Goal: Information Seeking & Learning: Learn about a topic

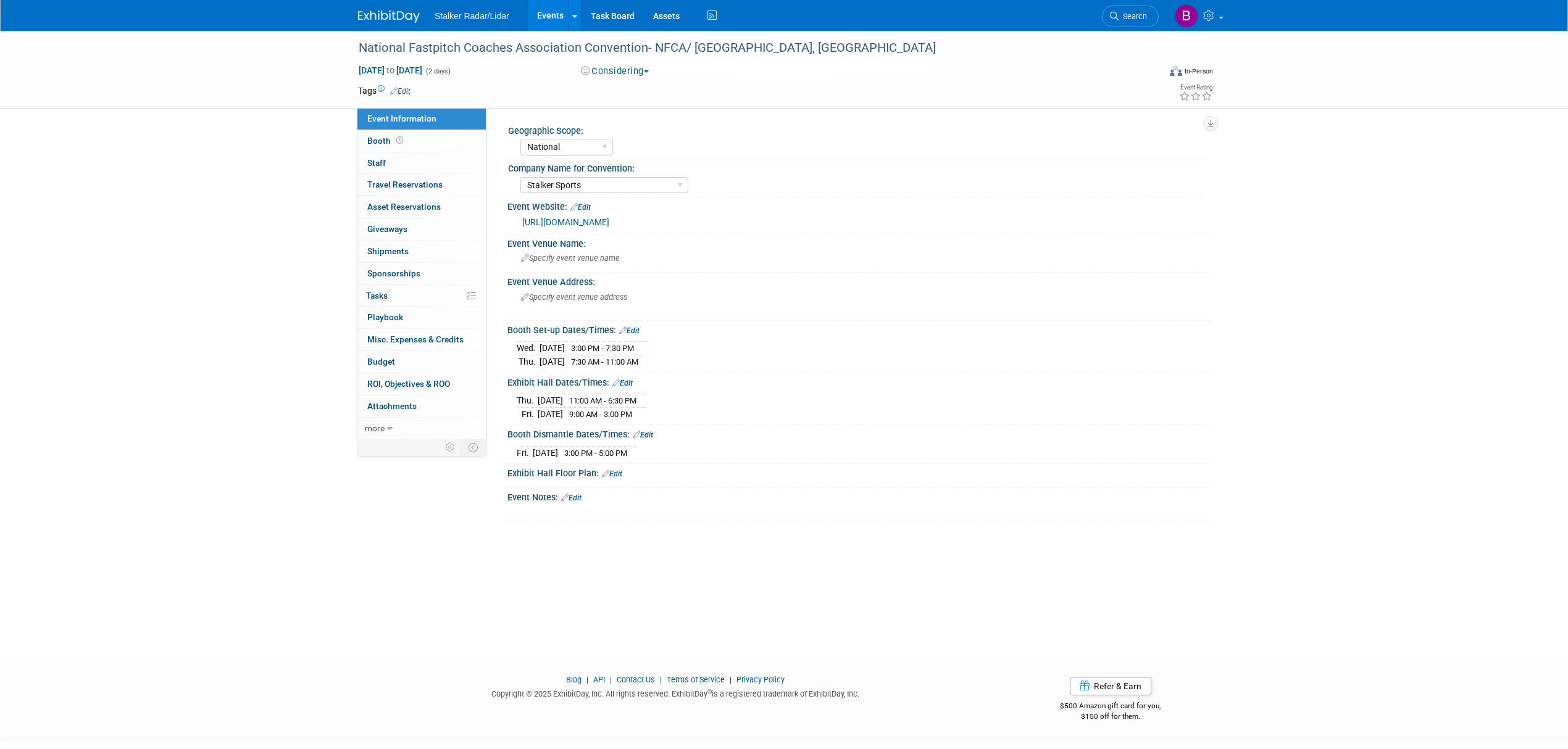
select select "National"
select select "Stalker Sports"
click at [1134, 21] on link "Search" at bounding box center [1130, 16] width 57 height 22
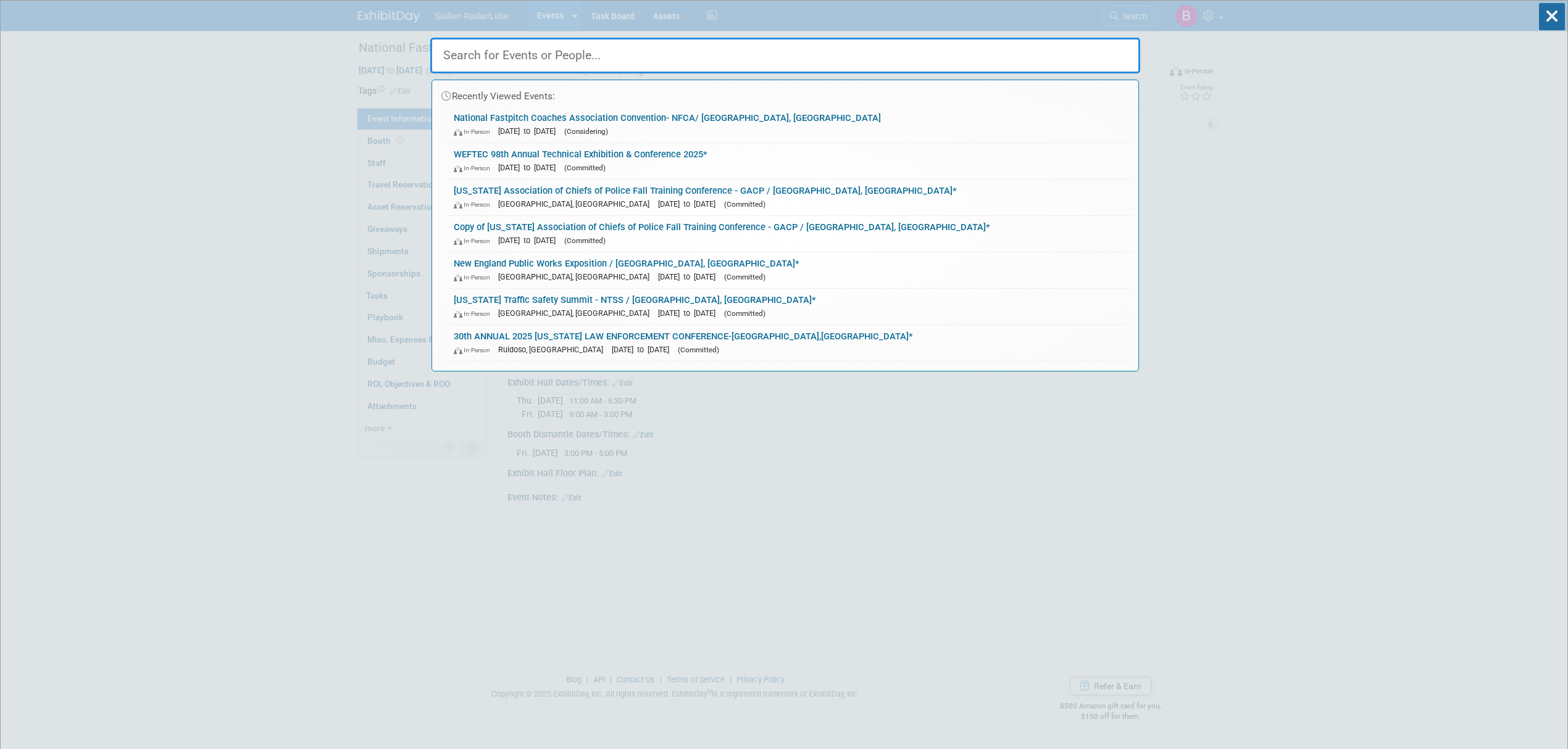
click at [510, 62] on input "text" at bounding box center [784, 55] width 710 height 36
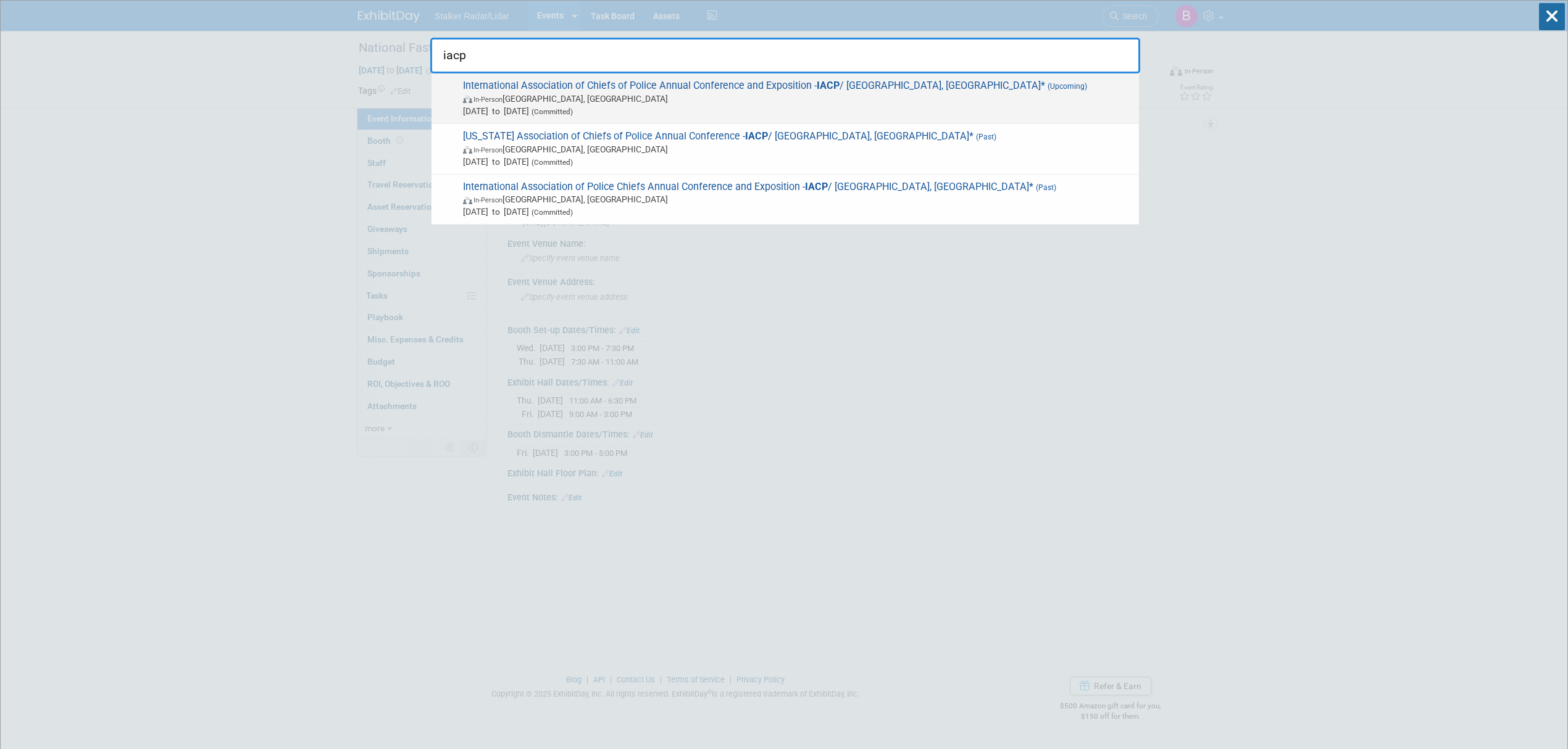
type input "iacp"
click at [742, 97] on span "In-Person [GEOGRAPHIC_DATA], [GEOGRAPHIC_DATA]" at bounding box center [797, 99] width 669 height 13
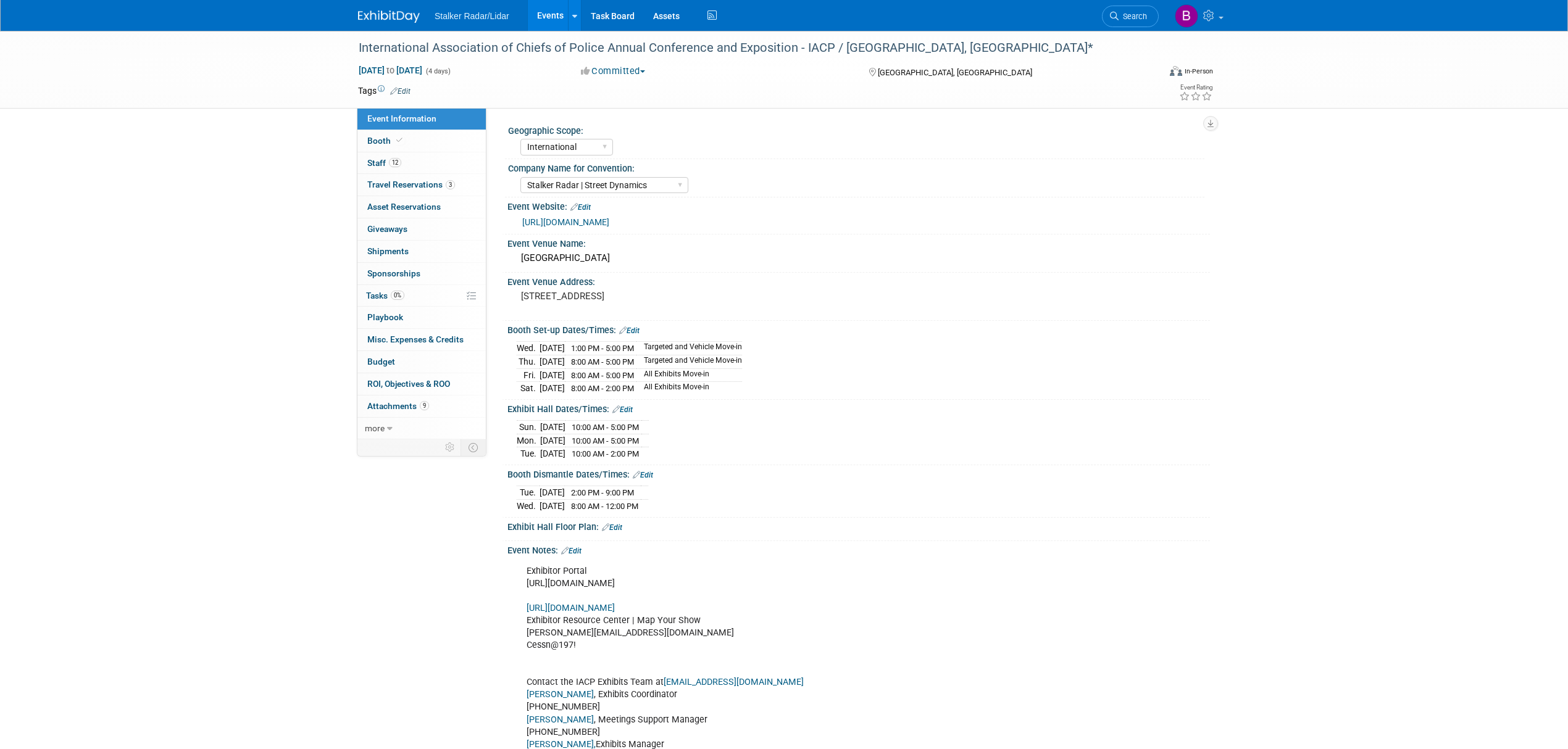
select select "International"
select select "Stalker Radar | Street Dynamics"
click at [578, 227] on link "[URL][DOMAIN_NAME]" at bounding box center [565, 222] width 87 height 10
click at [656, 597] on div "Exhibitor Portal https://www.freemanco.com/store/show/landing?showID=537661 htt…" at bounding box center [795, 658] width 556 height 198
click at [615, 614] on link "https://iacp2025.exh.mapyourshow.com/7_0/main/login" at bounding box center [570, 607] width 89 height 10
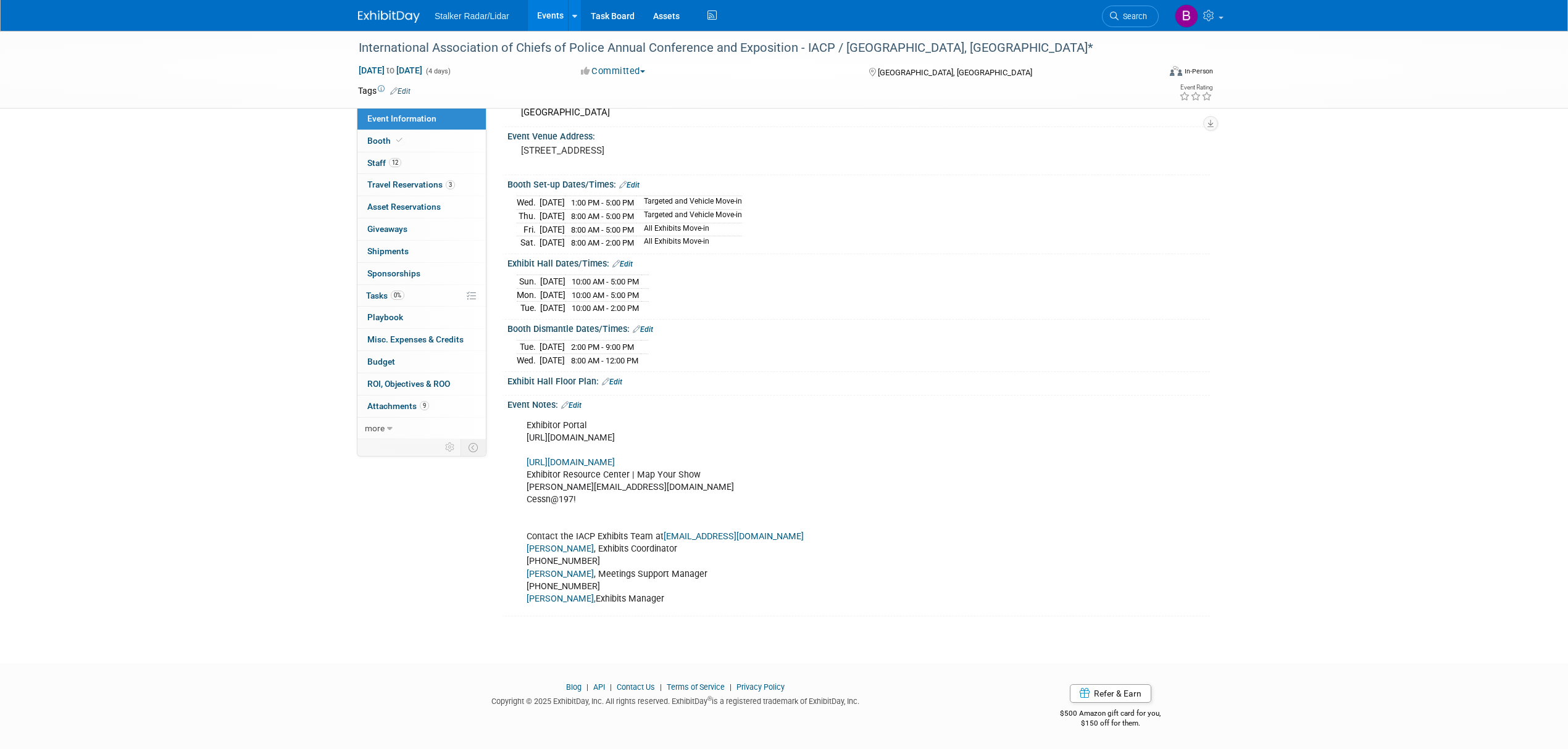
scroll to position [157, 0]
click at [399, 139] on icon at bounding box center [399, 140] width 6 height 6
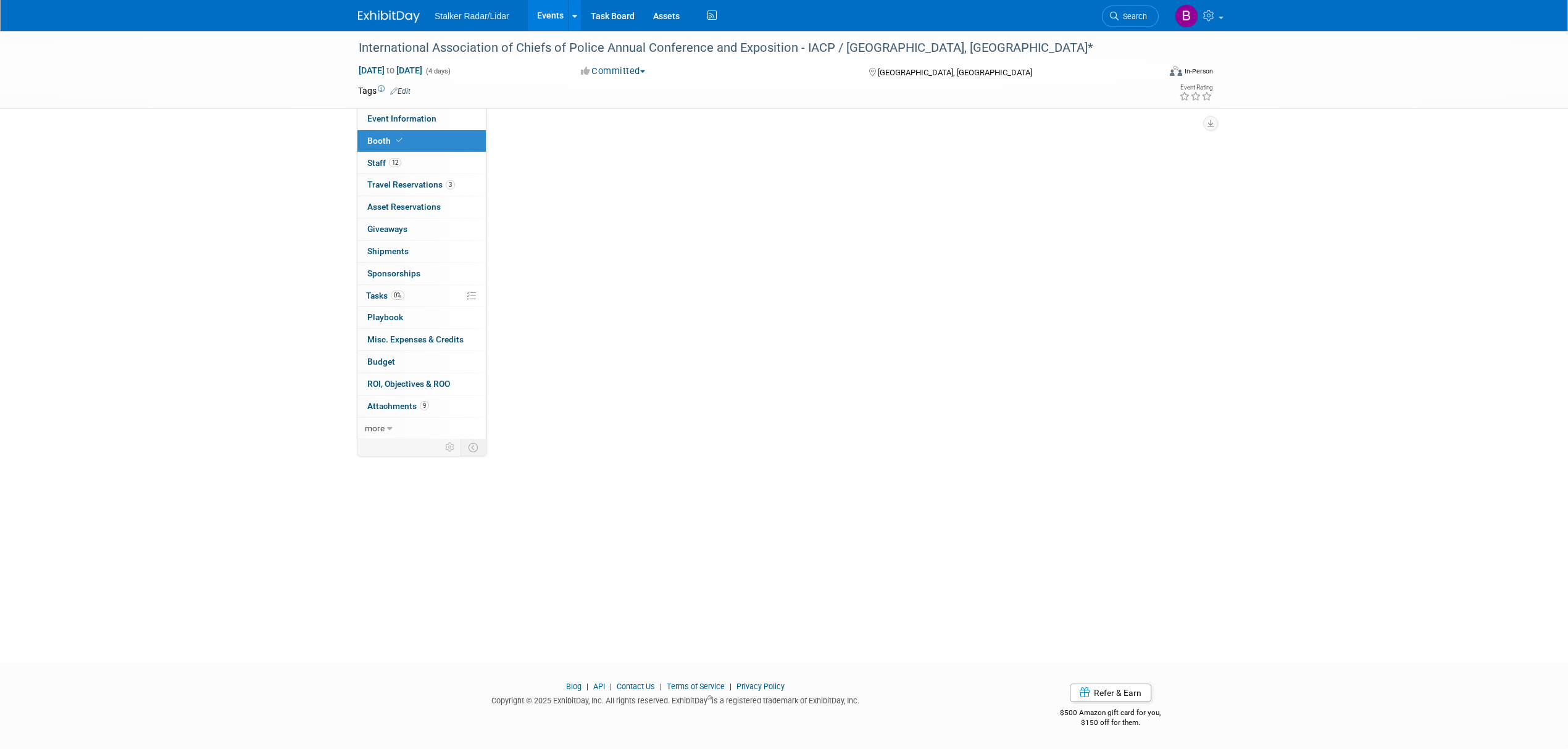
scroll to position [0, 0]
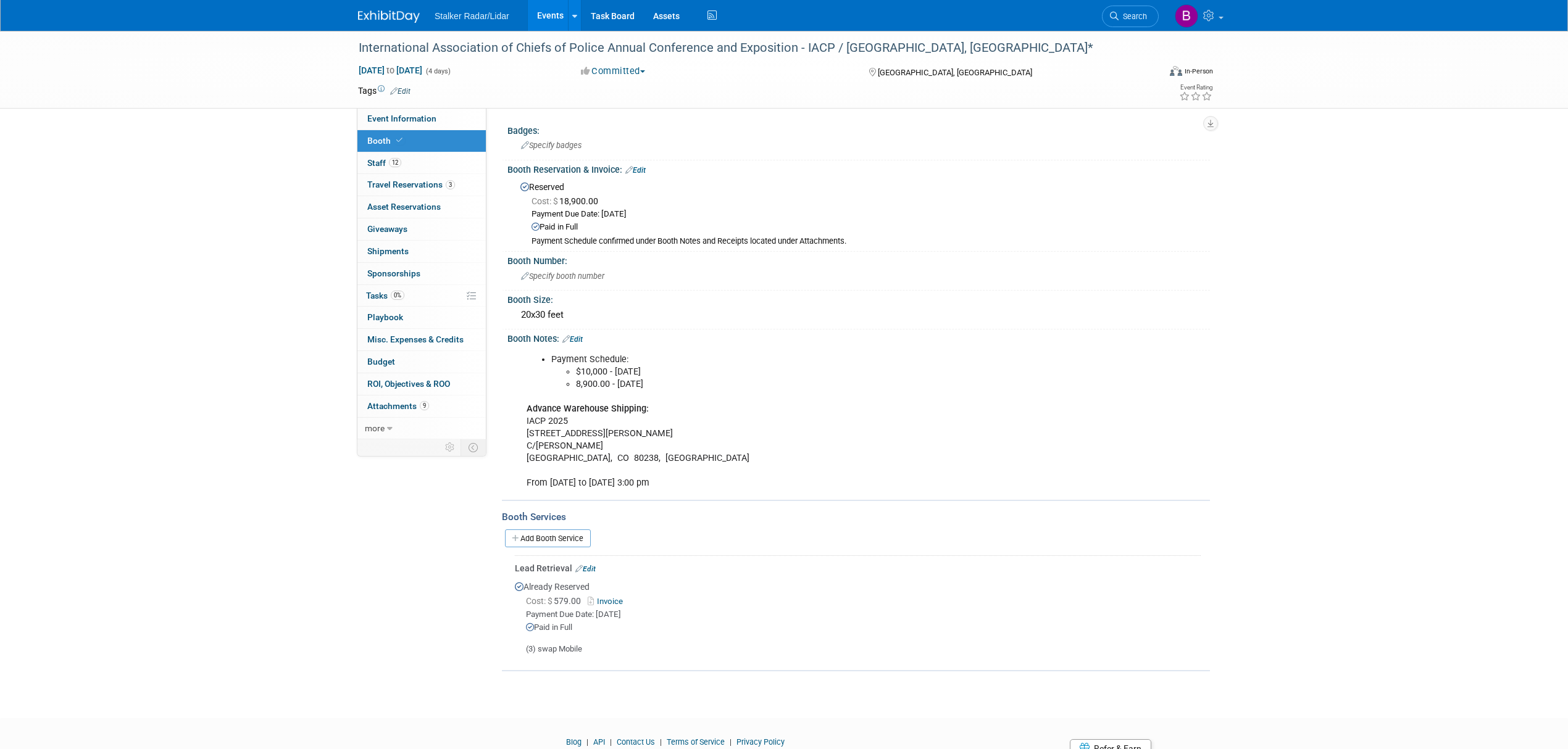
click at [608, 597] on link "Invoice" at bounding box center [607, 602] width 40 height 9
click at [620, 601] on link "Invoice" at bounding box center [607, 602] width 40 height 9
click at [389, 162] on span "12" at bounding box center [395, 163] width 13 height 9
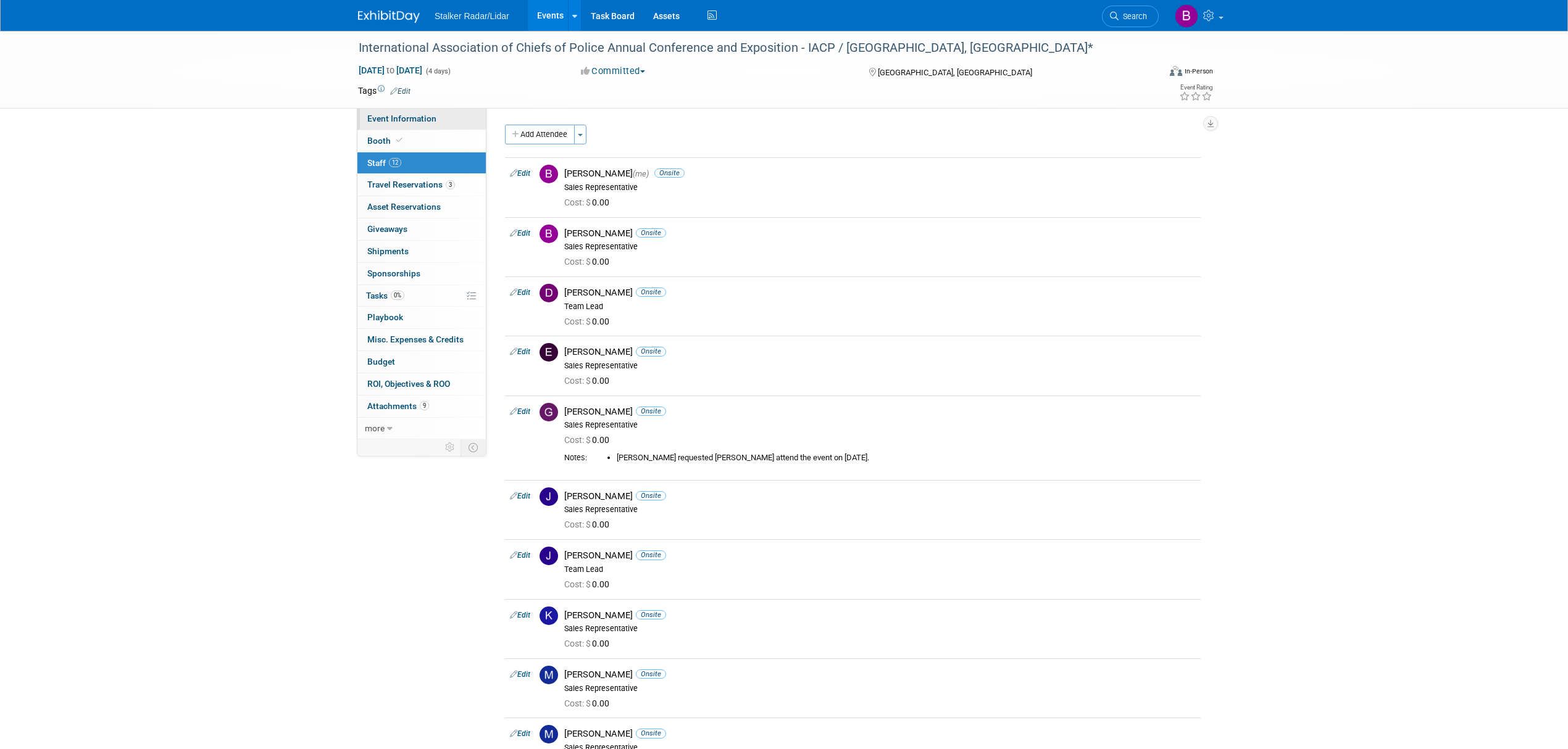
click at [418, 121] on span "Event Information" at bounding box center [402, 118] width 69 height 10
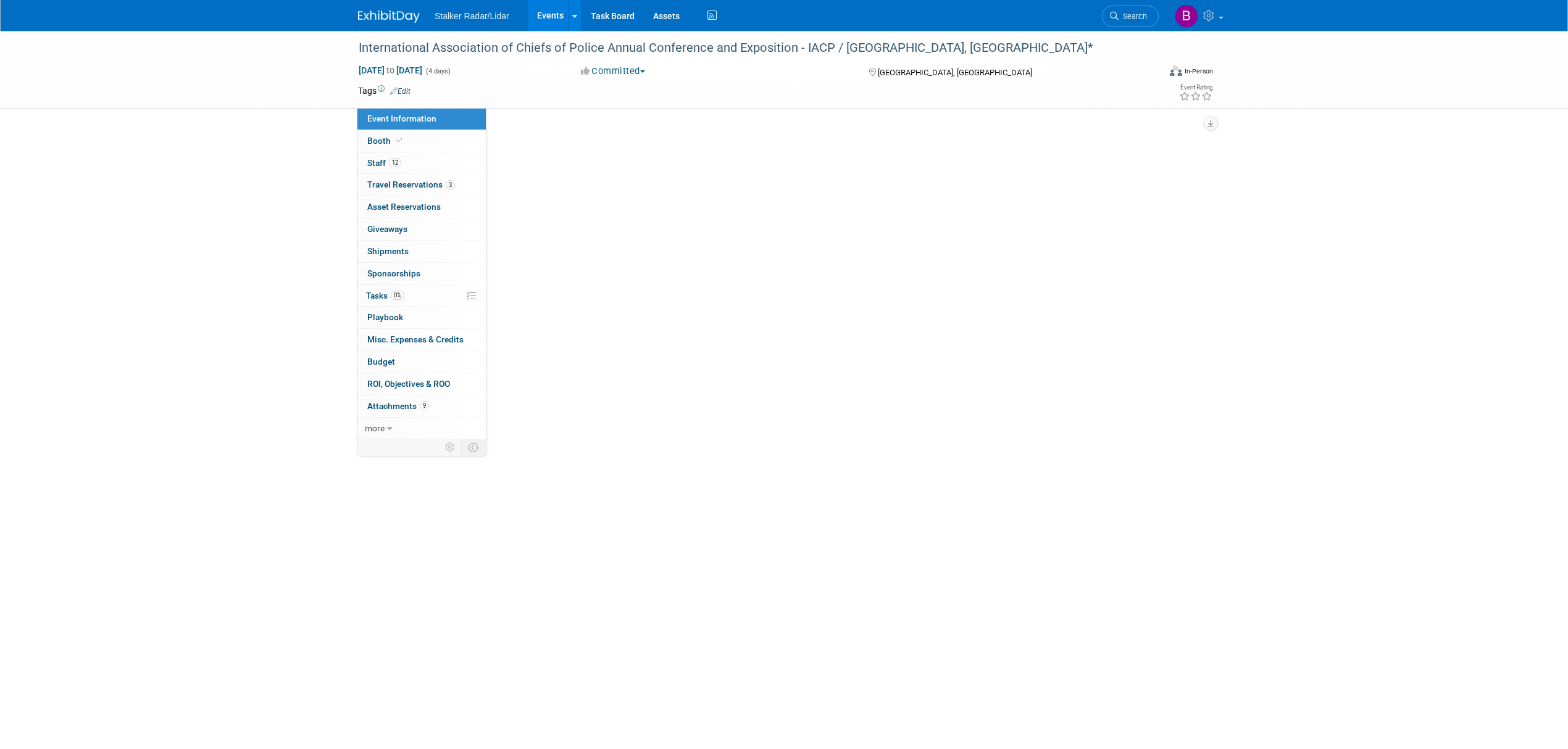
select select "International"
select select "Stalker Radar | Street Dynamics"
